Goal: Information Seeking & Learning: Compare options

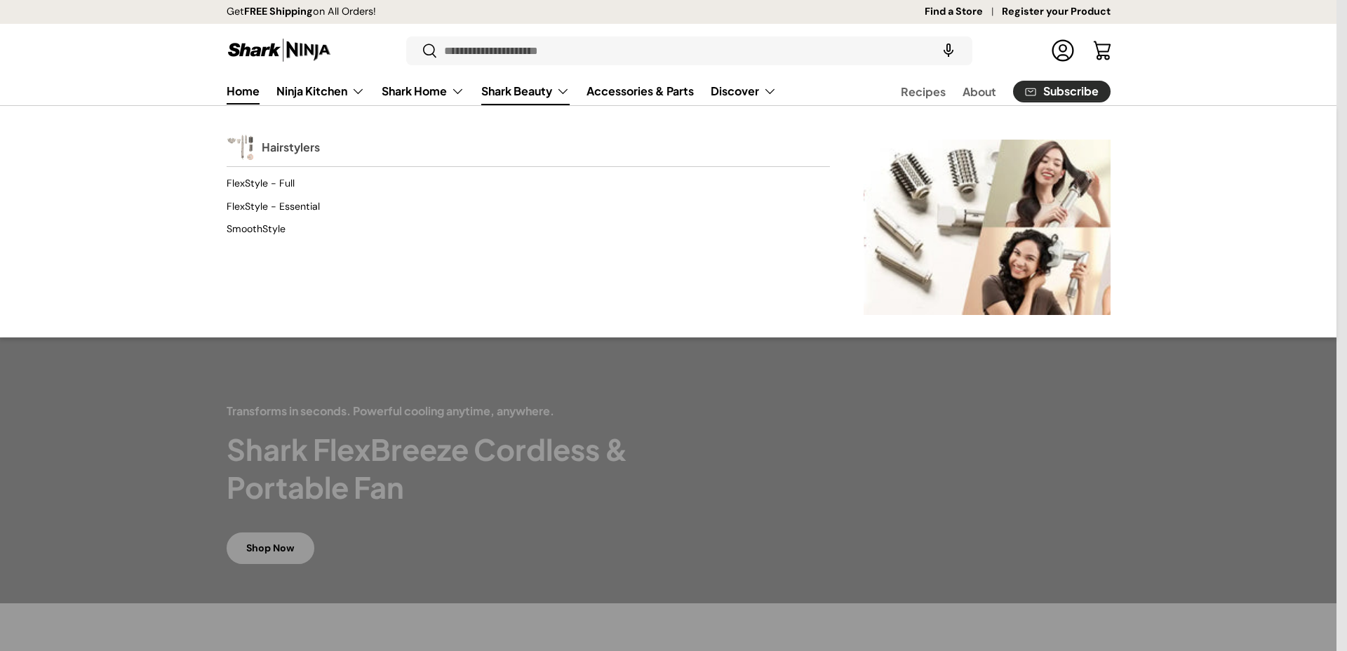
click at [306, 152] on link "Hairstylers" at bounding box center [291, 147] width 58 height 31
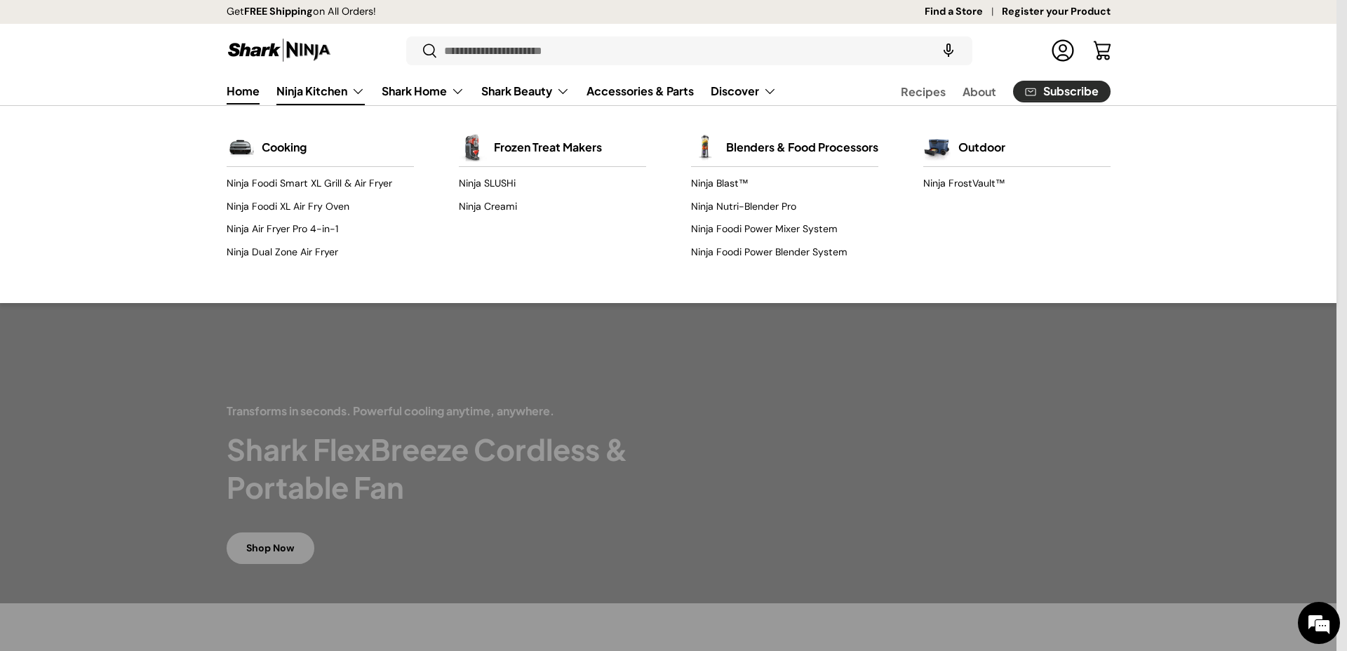
click at [334, 93] on link "Ninja Kitchen" at bounding box center [320, 91] width 88 height 28
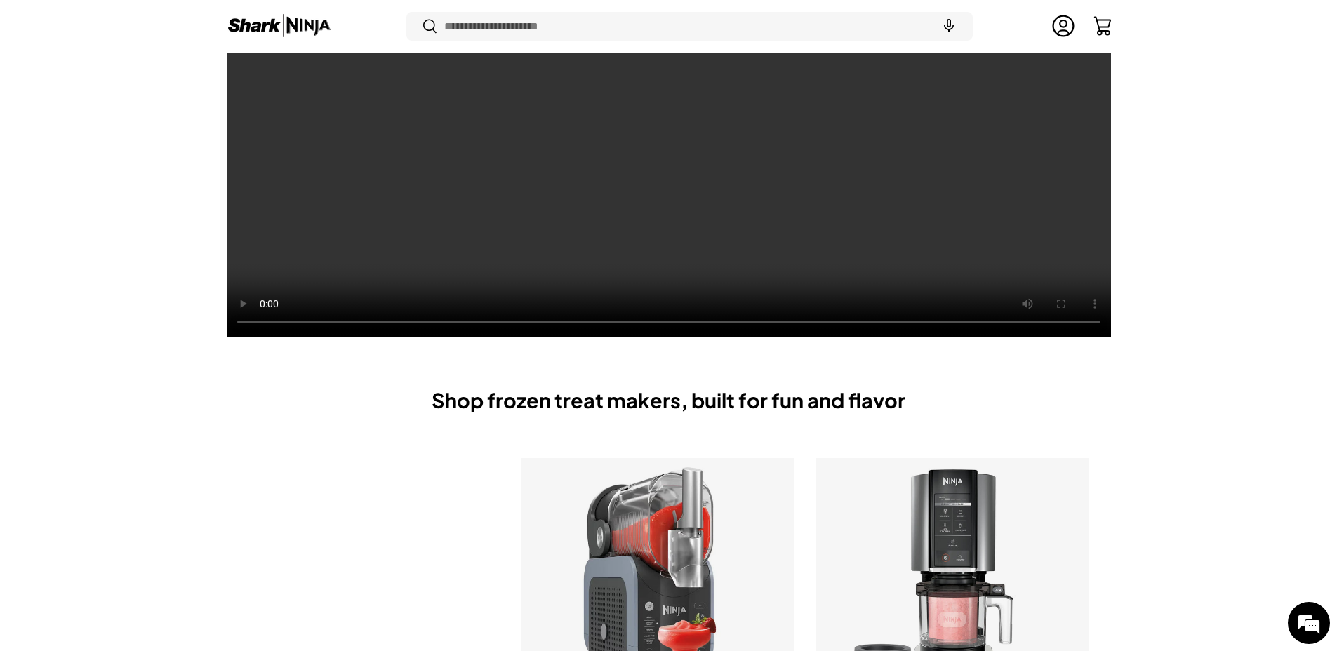
scroll to position [695, 0]
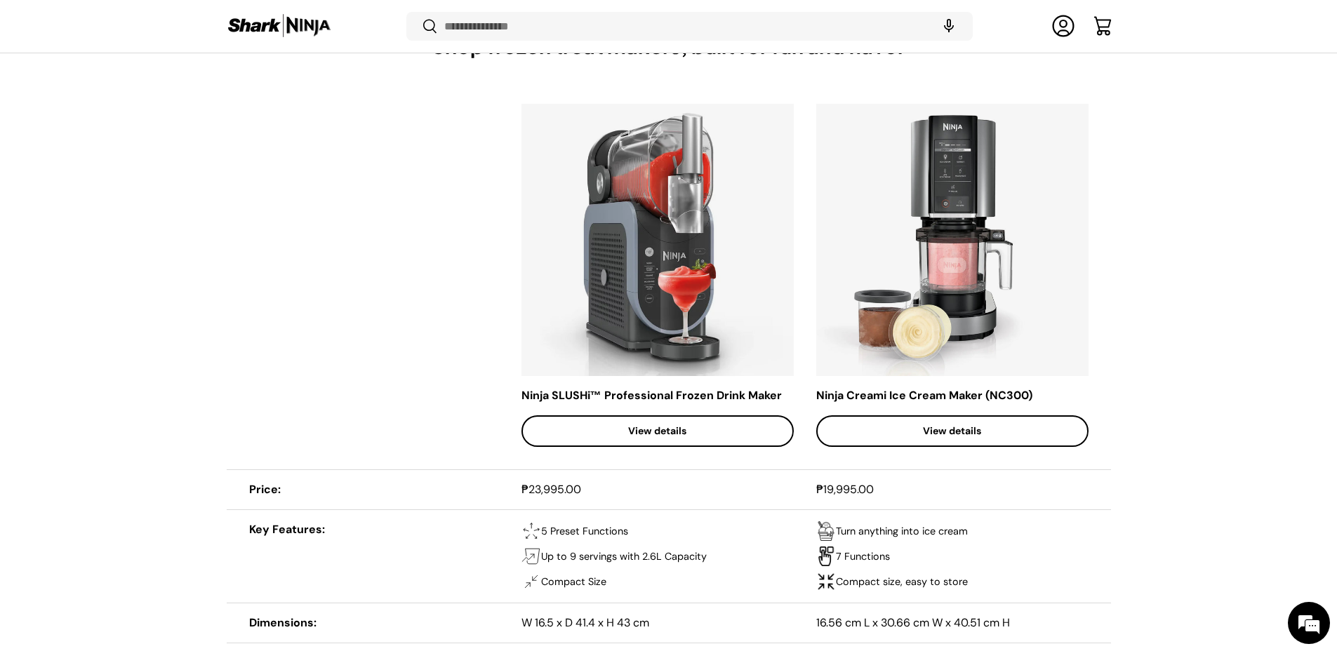
click at [756, 431] on link "View details" at bounding box center [657, 431] width 272 height 32
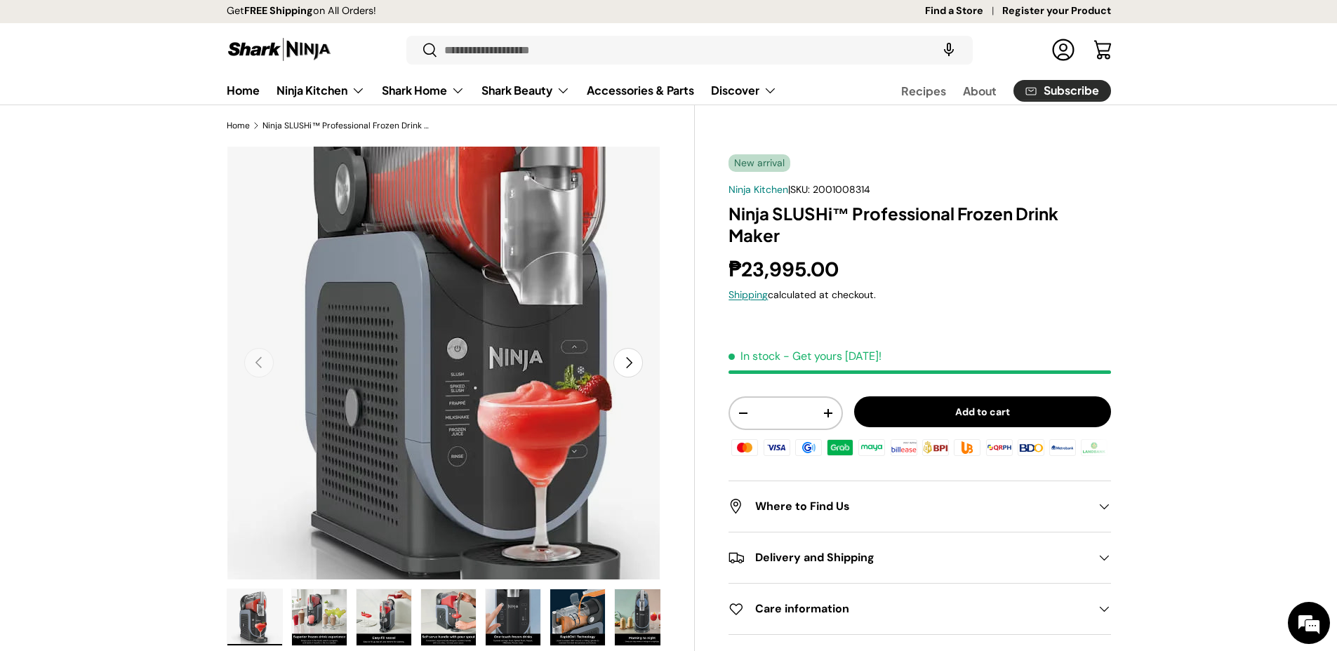
scroll to position [34, 0]
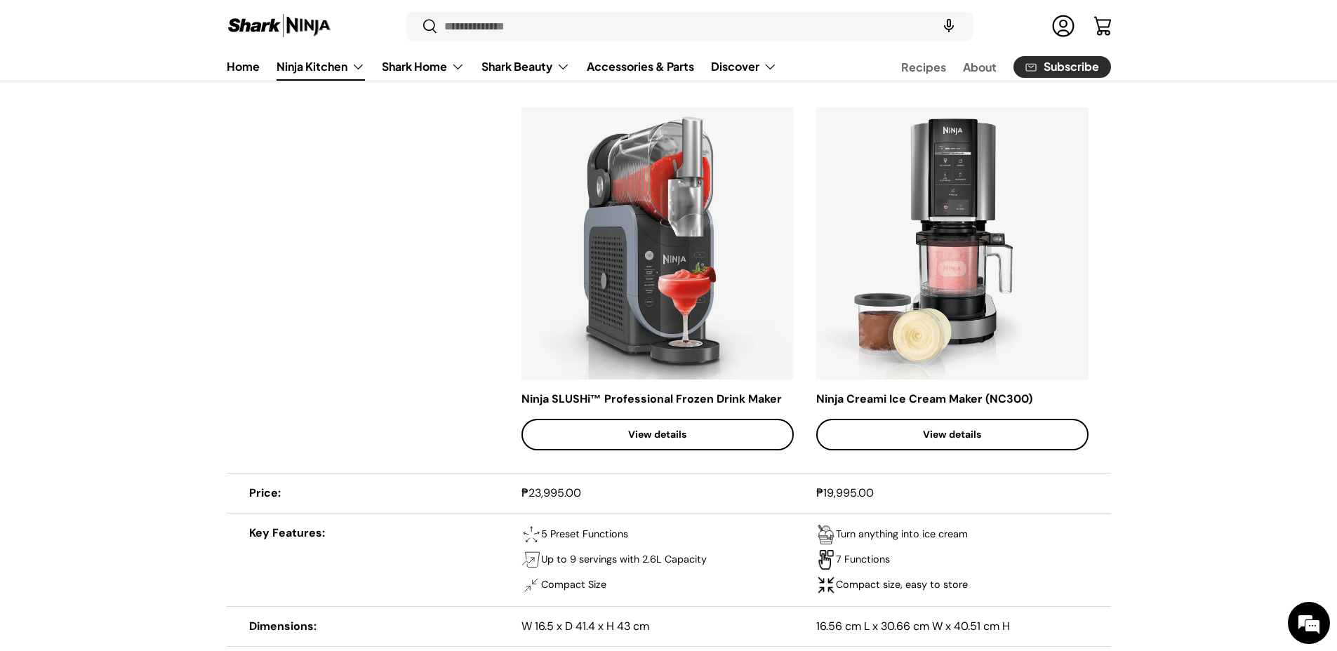
click at [984, 424] on link "View details" at bounding box center [952, 435] width 272 height 32
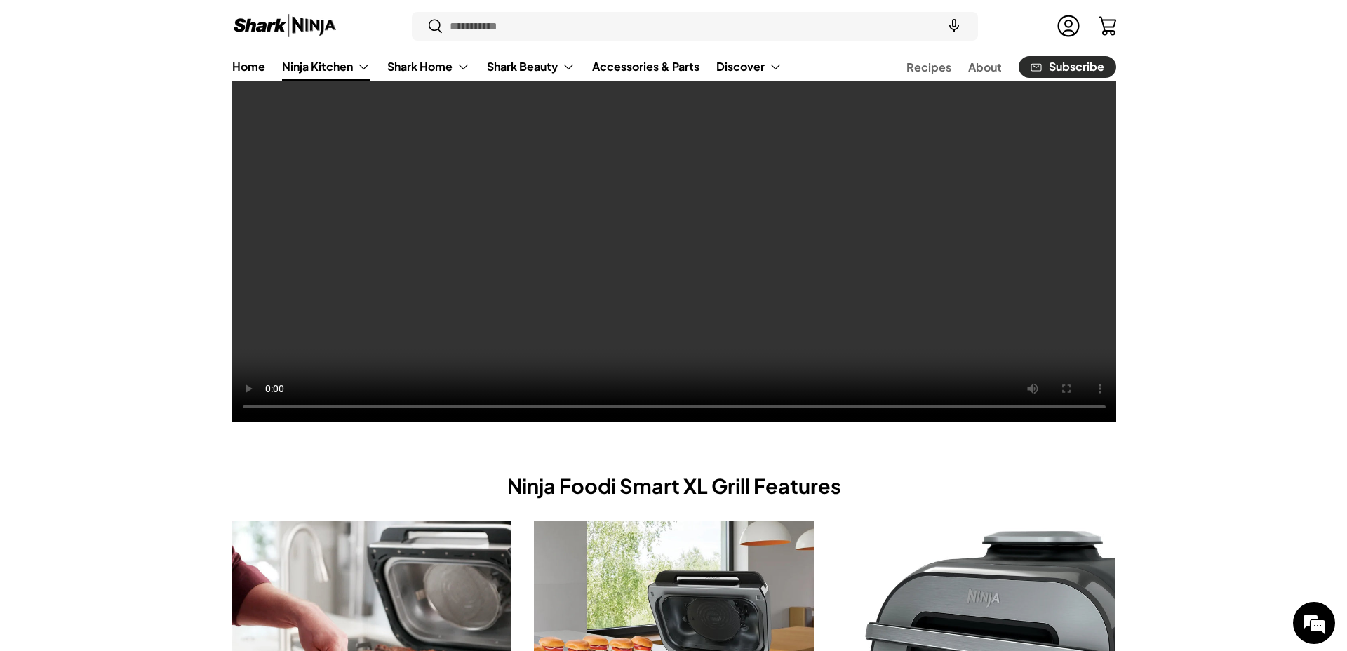
scroll to position [4459, 0]
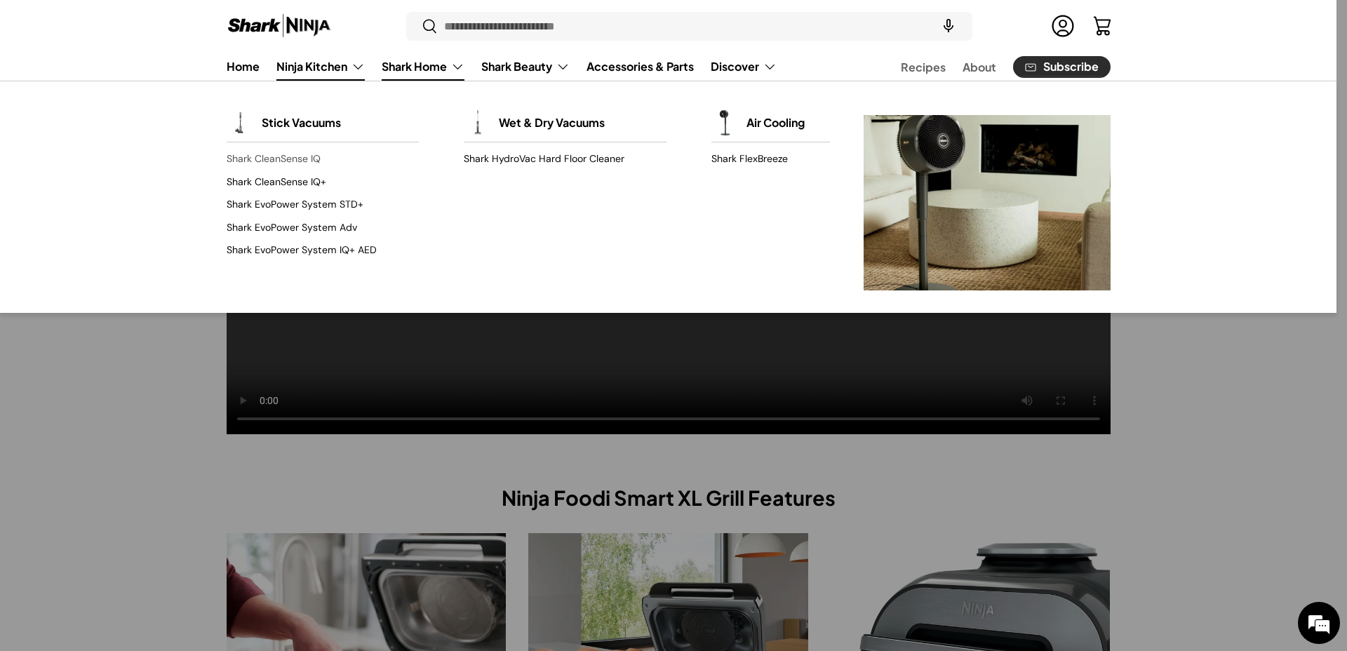
click at [305, 156] on link "Shark CleanSense IQ" at bounding box center [323, 159] width 192 height 22
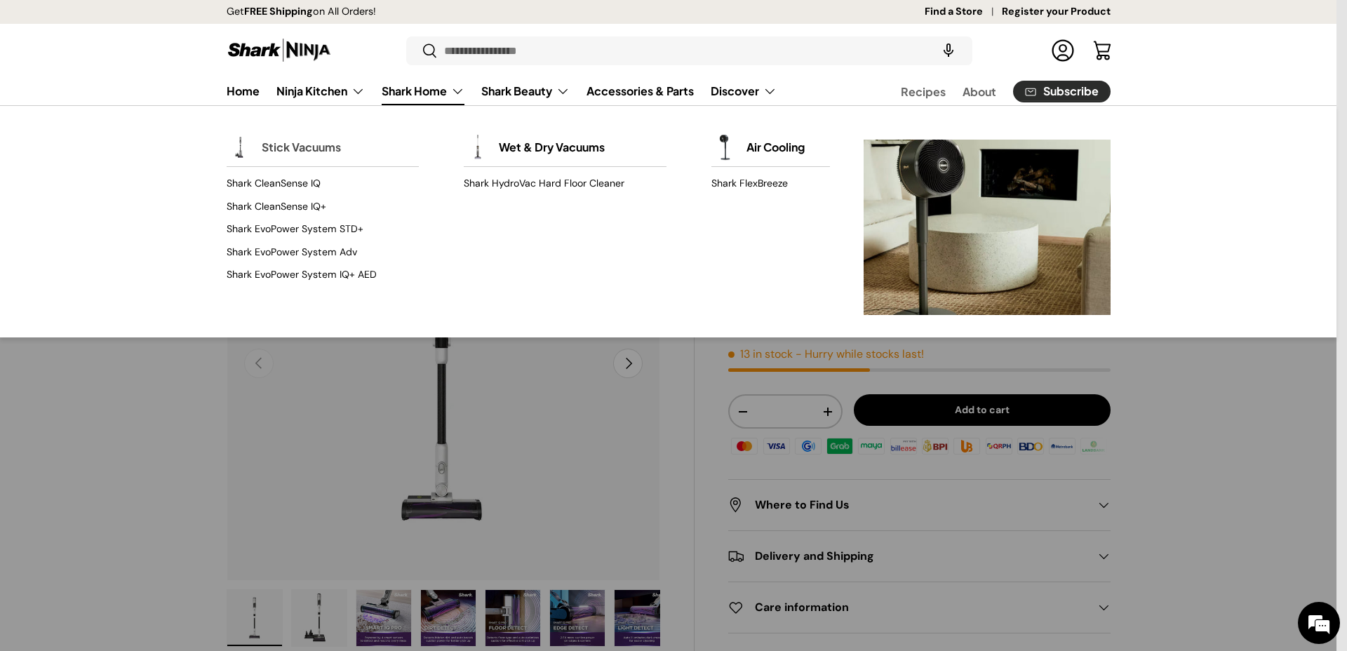
click at [326, 146] on link "Stick Vacuums" at bounding box center [301, 147] width 79 height 31
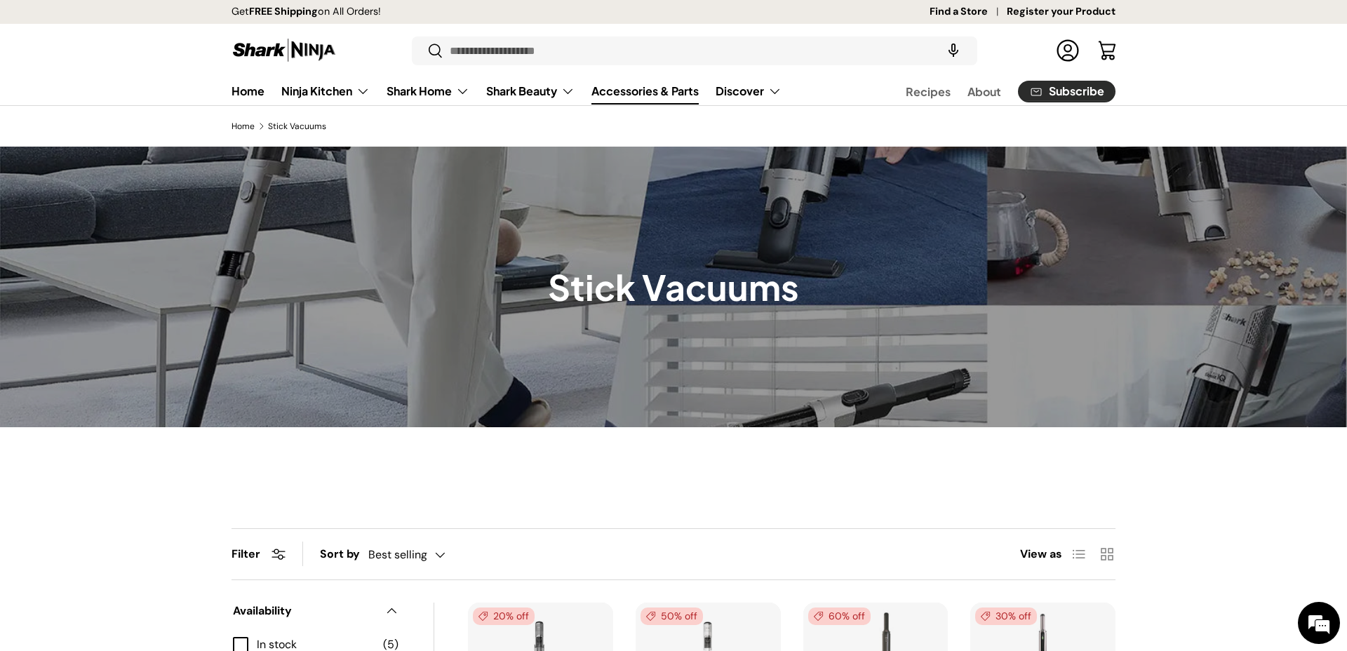
click at [622, 95] on link "Accessories & Parts" at bounding box center [645, 90] width 107 height 27
